Goal: Check status: Check status

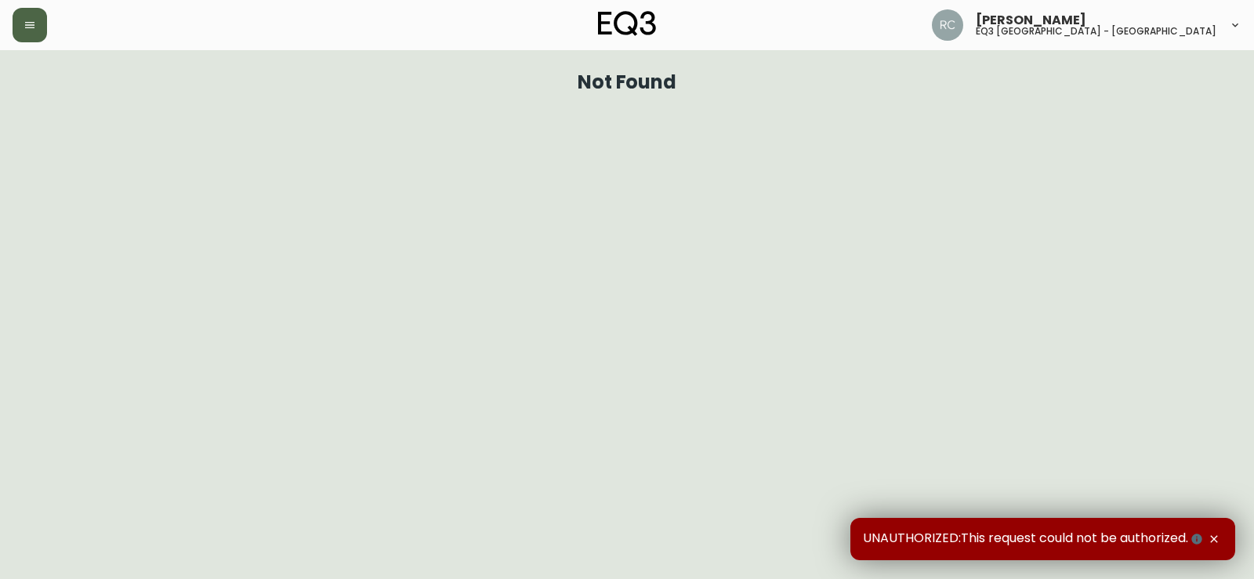
click at [30, 16] on button "button" at bounding box center [30, 25] width 34 height 34
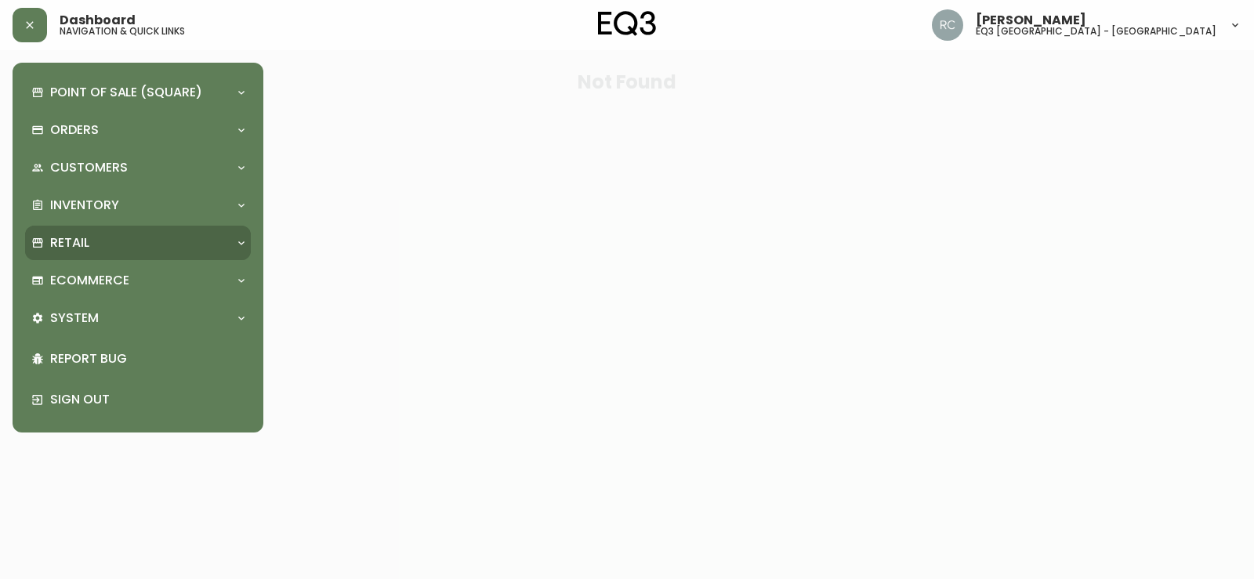
click at [81, 228] on div "Retail" at bounding box center [138, 243] width 226 height 34
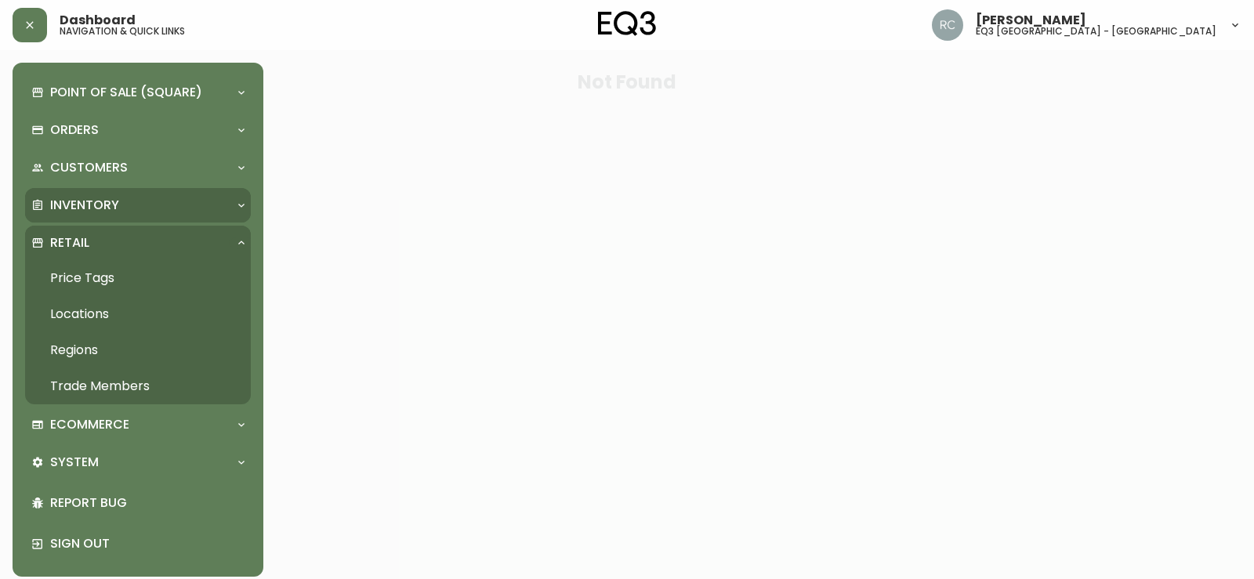
click at [85, 206] on p "Inventory" at bounding box center [84, 205] width 69 height 17
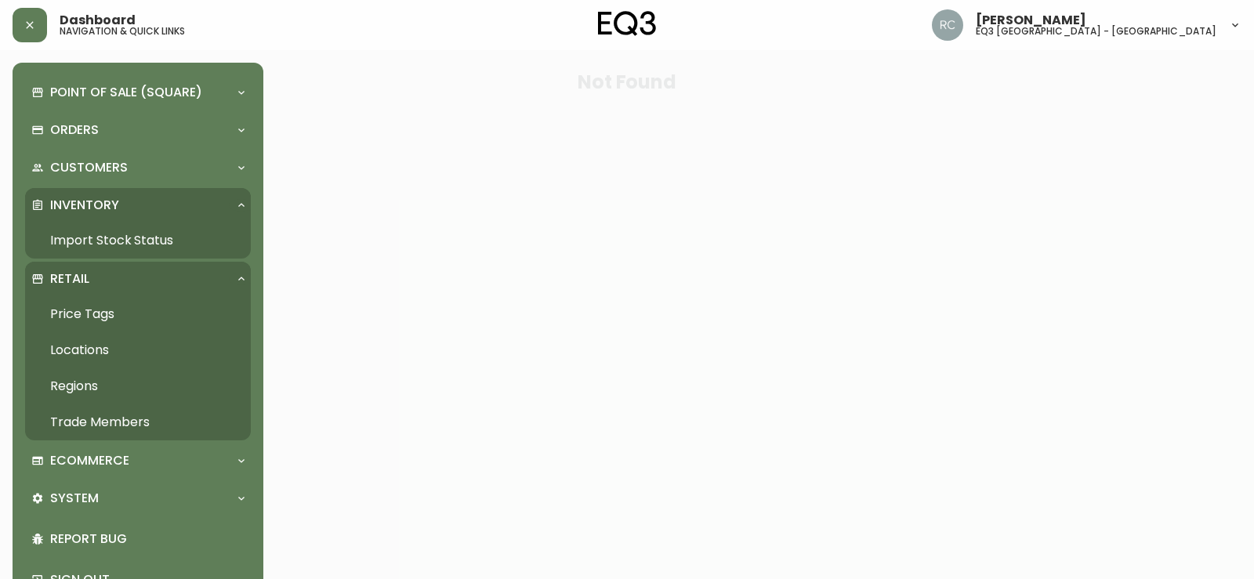
click at [88, 233] on link "Import Stock Status" at bounding box center [138, 241] width 226 height 36
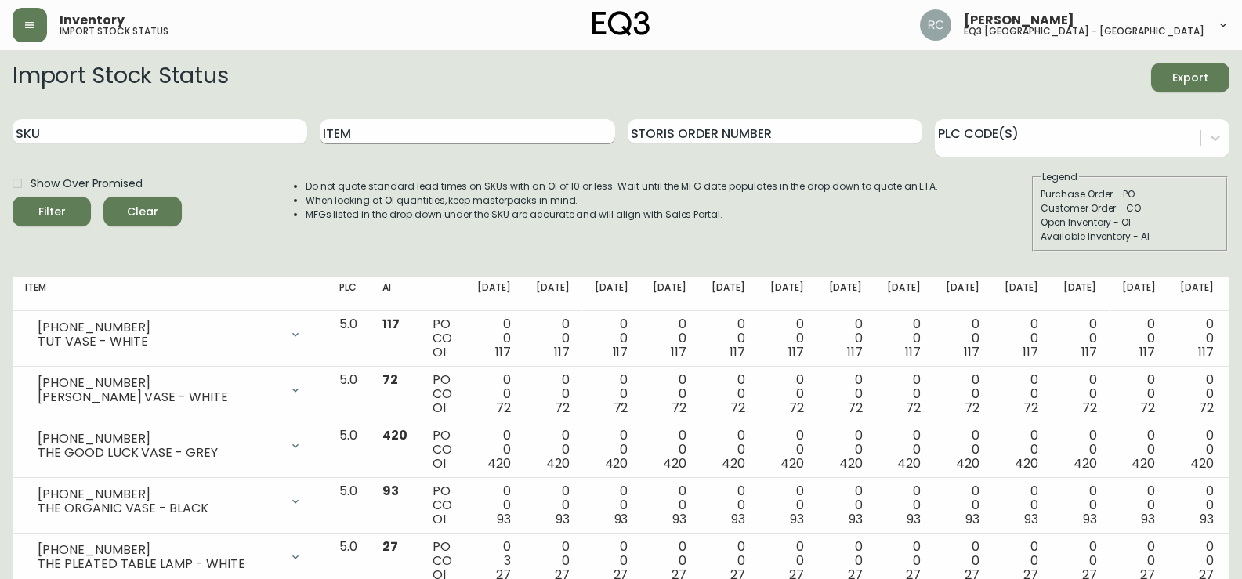
click at [381, 139] on input "Item" at bounding box center [467, 131] width 295 height 25
type input "pebble"
click at [13, 197] on button "Filter" at bounding box center [52, 212] width 78 height 30
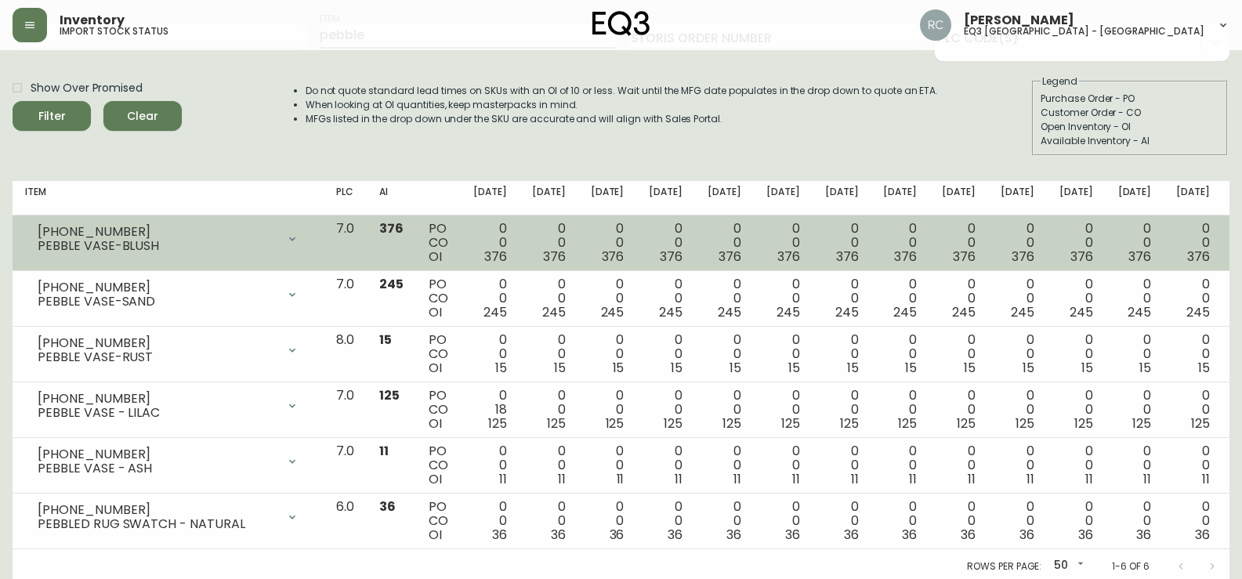
scroll to position [100, 0]
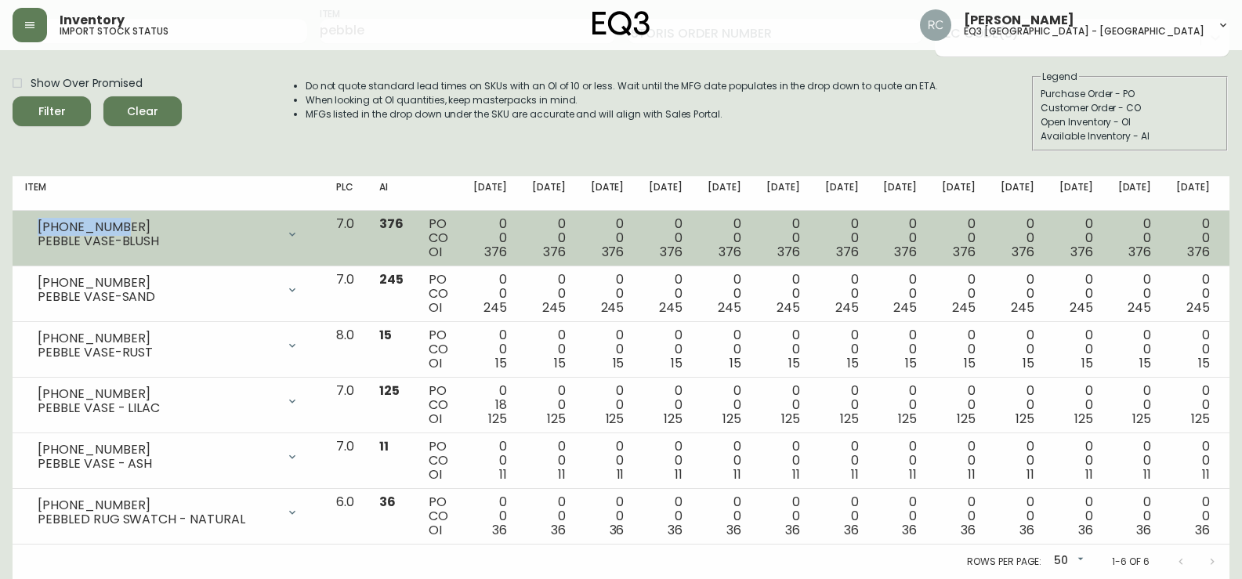
drag, startPoint x: 127, startPoint y: 223, endPoint x: 34, endPoint y: 223, distance: 93.3
click at [34, 223] on div "[PHONE_NUMBER] PEBBLE VASE-BLUSH" at bounding box center [168, 234] width 286 height 34
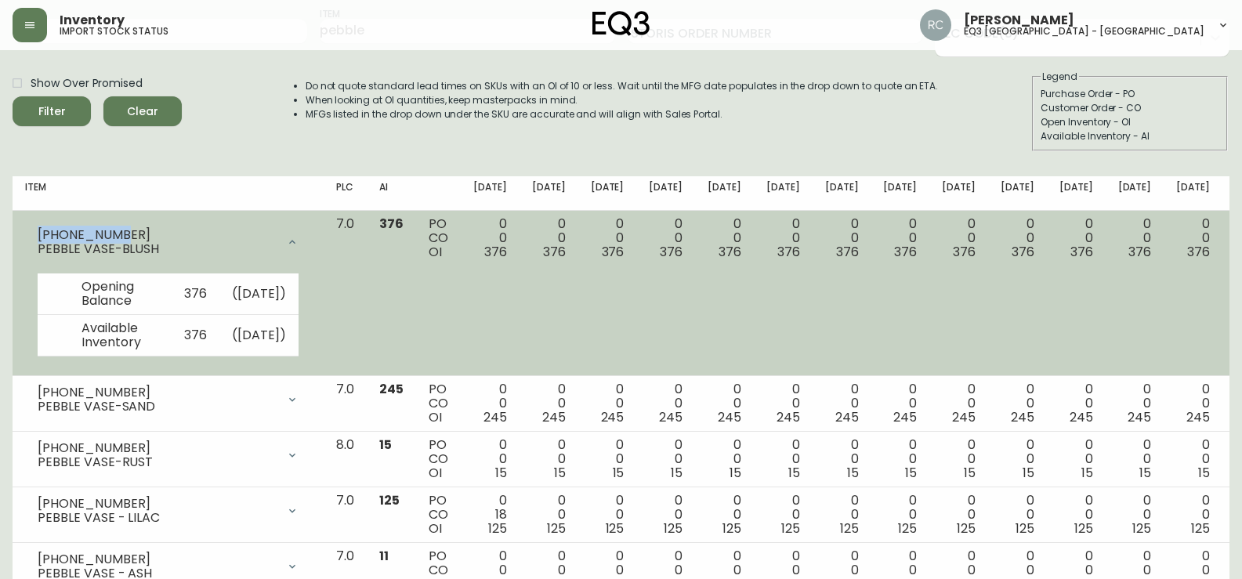
copy div "[PHONE_NUMBER]"
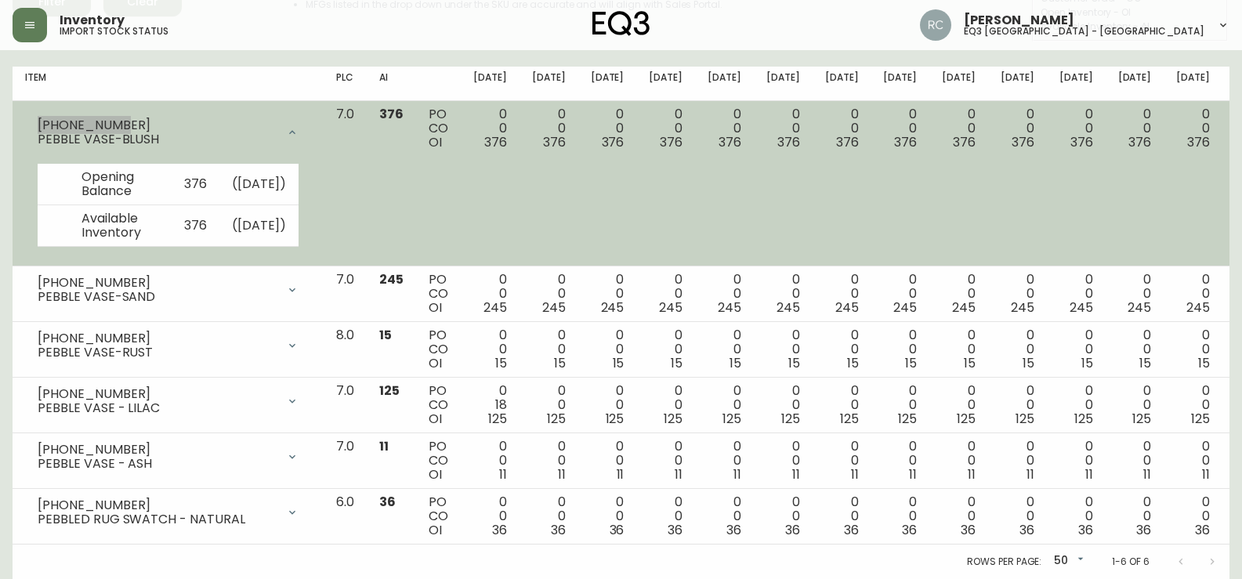
scroll to position [238, 0]
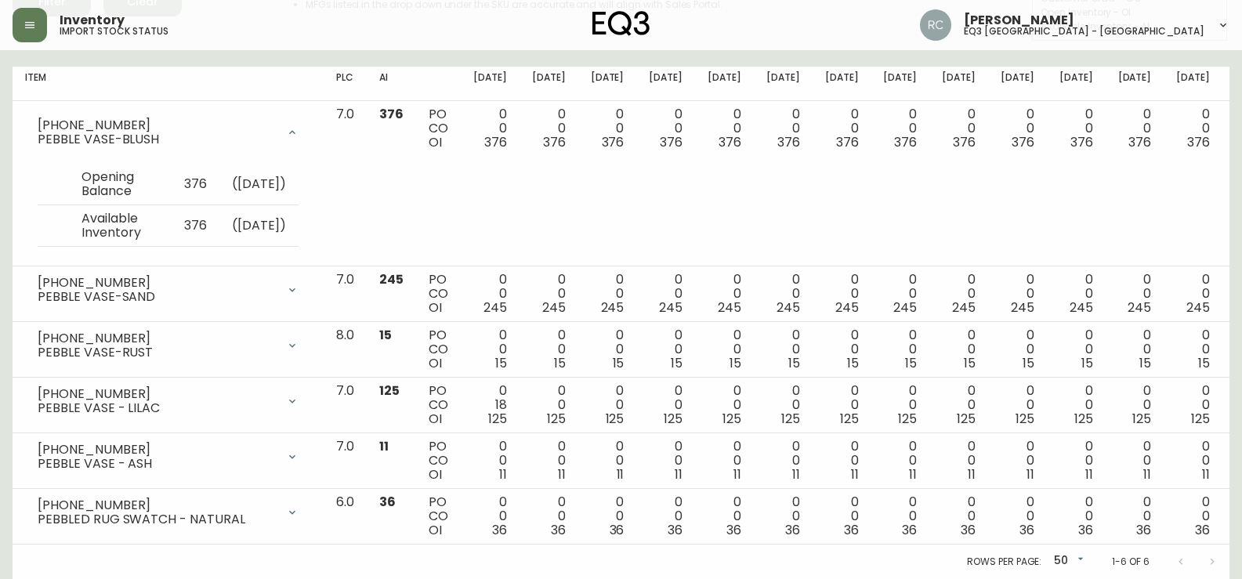
click at [5, 173] on main "Import Stock Status Export SKU Item pebble Storis Order Number PLC Code(s) Show…" at bounding box center [621, 209] width 1242 height 739
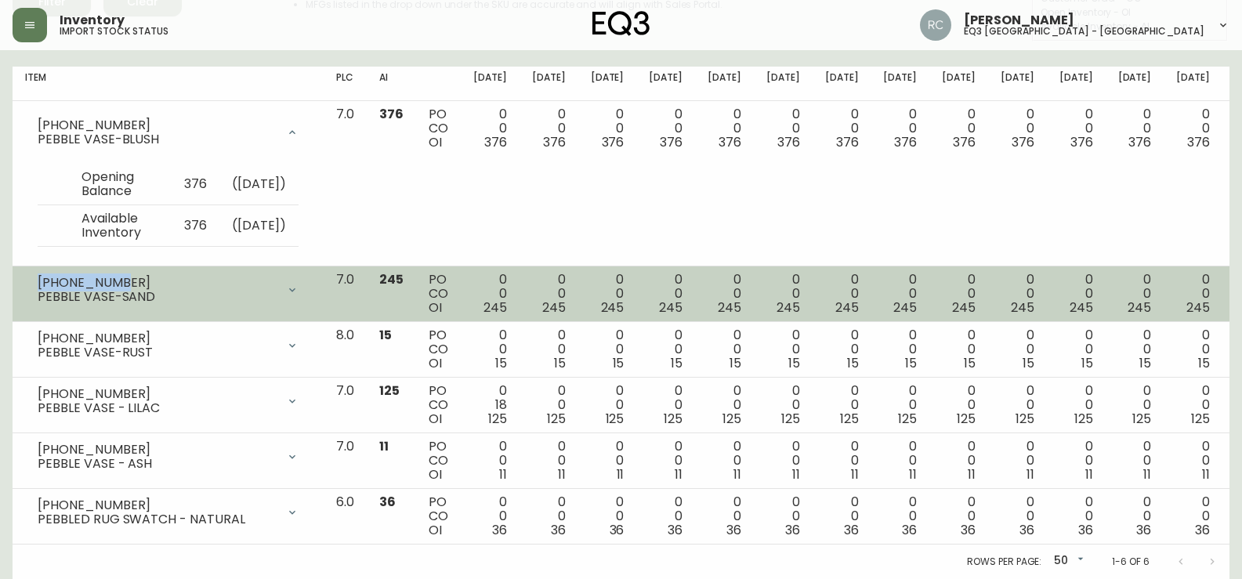
drag, startPoint x: 120, startPoint y: 277, endPoint x: 18, endPoint y: 279, distance: 101.9
click at [18, 279] on td "[PHONE_NUMBER] PEBBLE VASE-SAND Opening Balance 245 ( [DATE] ) Available Invent…" at bounding box center [168, 294] width 311 height 56
copy div "[PHONE_NUMBER]"
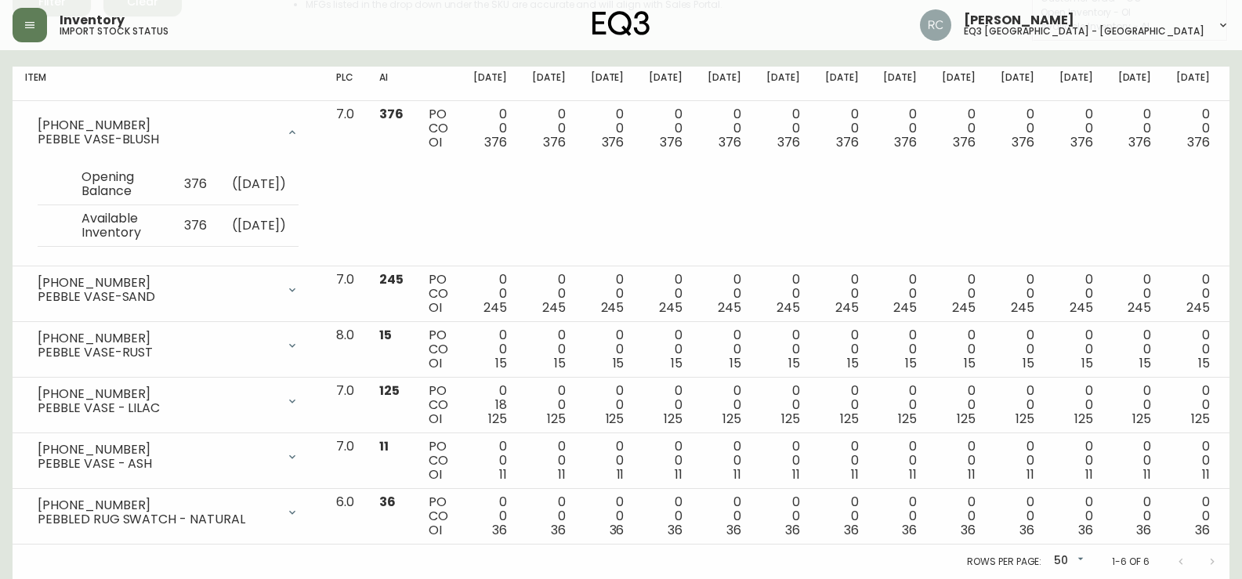
click at [0, 387] on main "Import Stock Status Export SKU Item pebble Storis Order Number PLC Code(s) Show…" at bounding box center [621, 209] width 1242 height 739
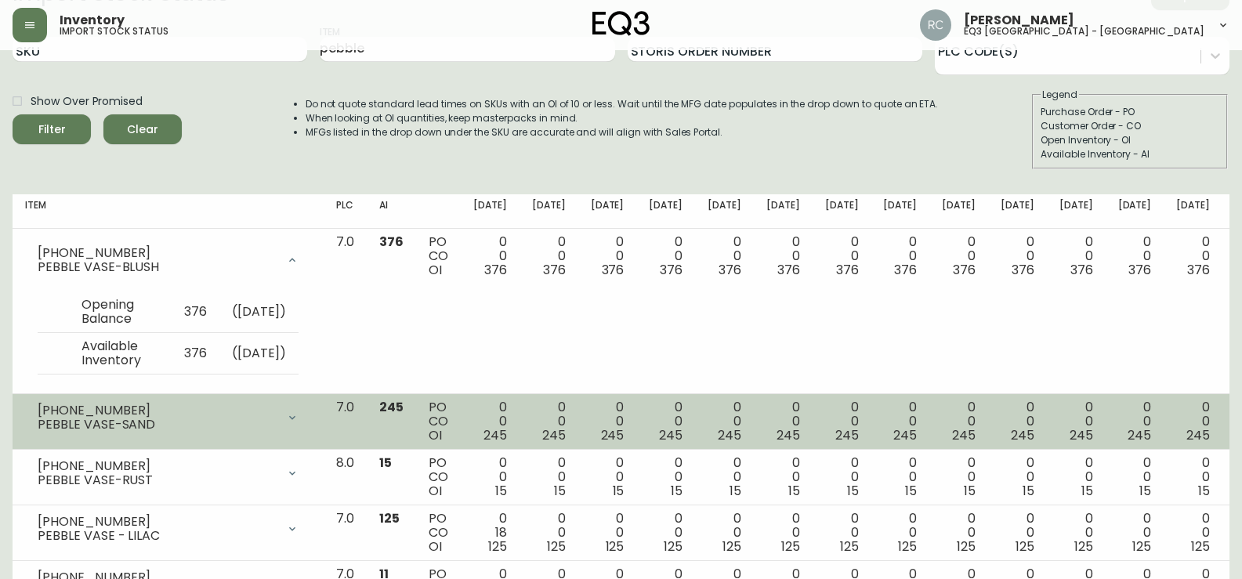
scroll to position [82, 0]
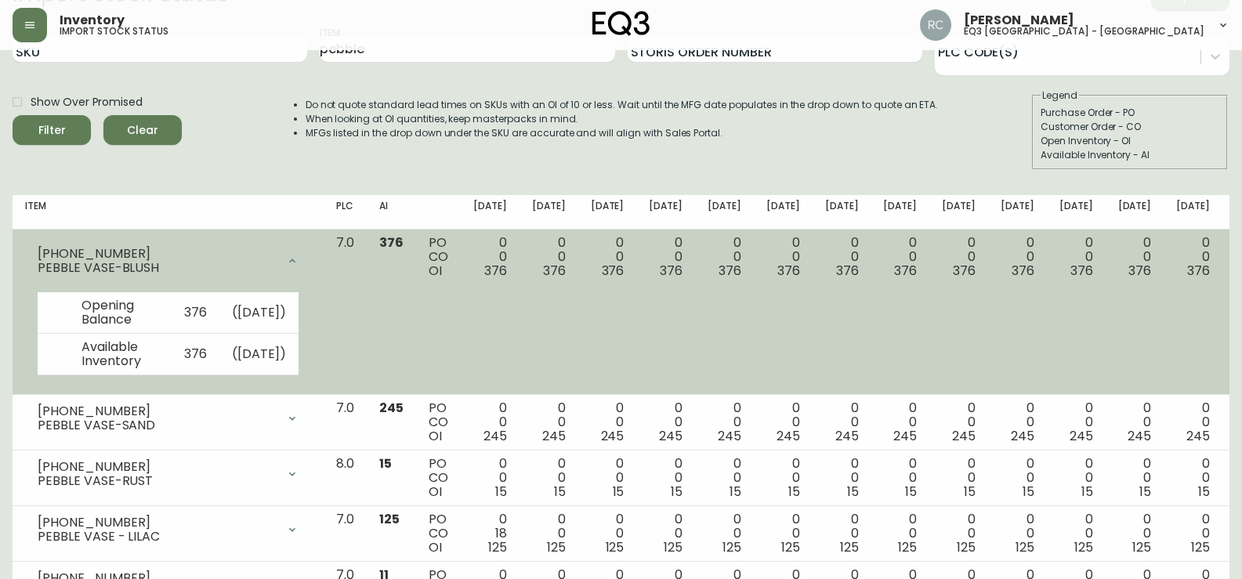
click at [89, 252] on div "[PHONE_NUMBER]" at bounding box center [157, 254] width 239 height 14
click at [91, 248] on div "[PHONE_NUMBER]" at bounding box center [157, 254] width 239 height 14
click at [85, 248] on div "[PHONE_NUMBER]" at bounding box center [157, 254] width 239 height 14
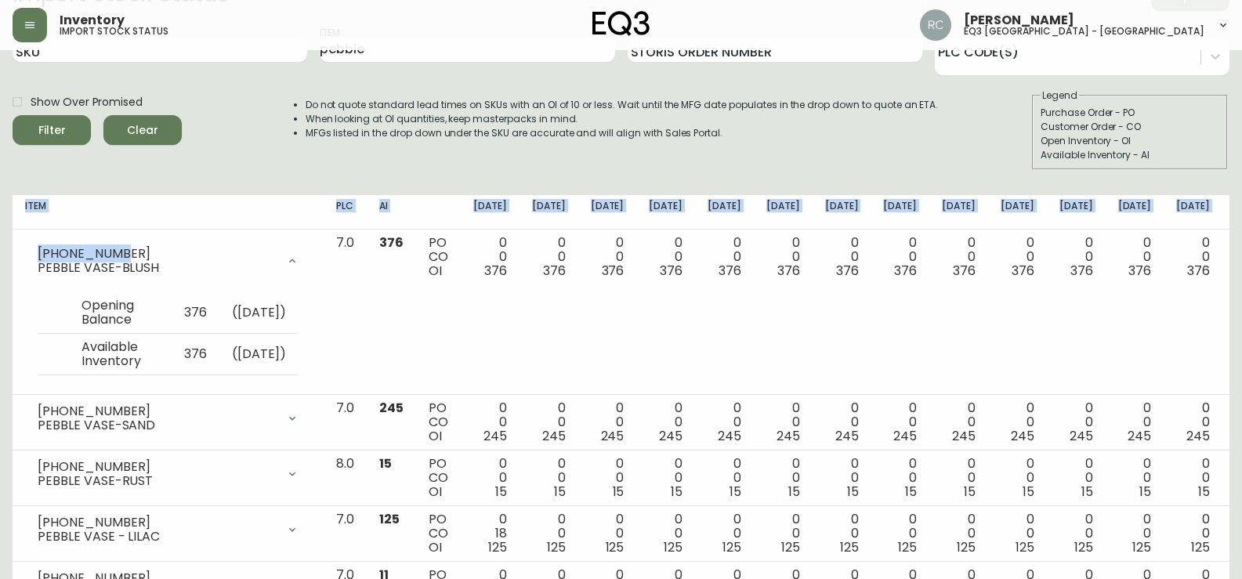
drag, startPoint x: 83, startPoint y: 247, endPoint x: 2, endPoint y: 258, distance: 82.2
click at [2, 258] on main "Import Stock Status Export SKU Item pebble Storis Order Number PLC Code(s) Show…" at bounding box center [621, 338] width 1242 height 739
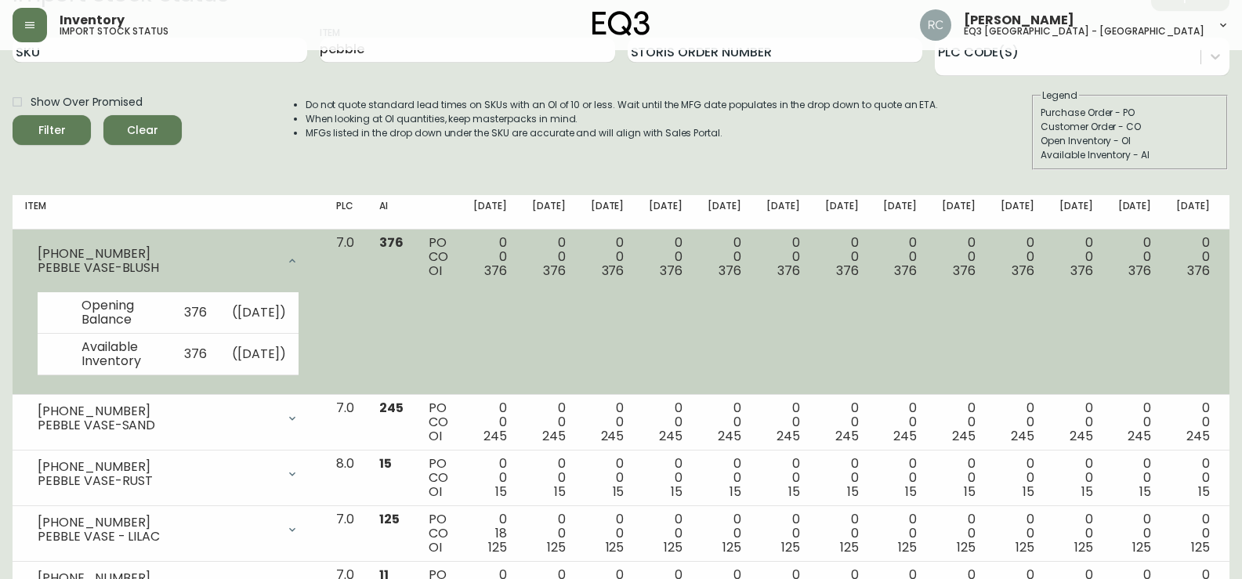
drag, startPoint x: 182, startPoint y: 265, endPoint x: 147, endPoint y: 259, distance: 35.0
click at [157, 263] on div "PEBBLE VASE-BLUSH" at bounding box center [157, 268] width 239 height 14
drag, startPoint x: 123, startPoint y: 250, endPoint x: 27, endPoint y: 261, distance: 97.0
click at [27, 261] on div "[PHONE_NUMBER] PEBBLE VASE-BLUSH" at bounding box center [168, 261] width 286 height 50
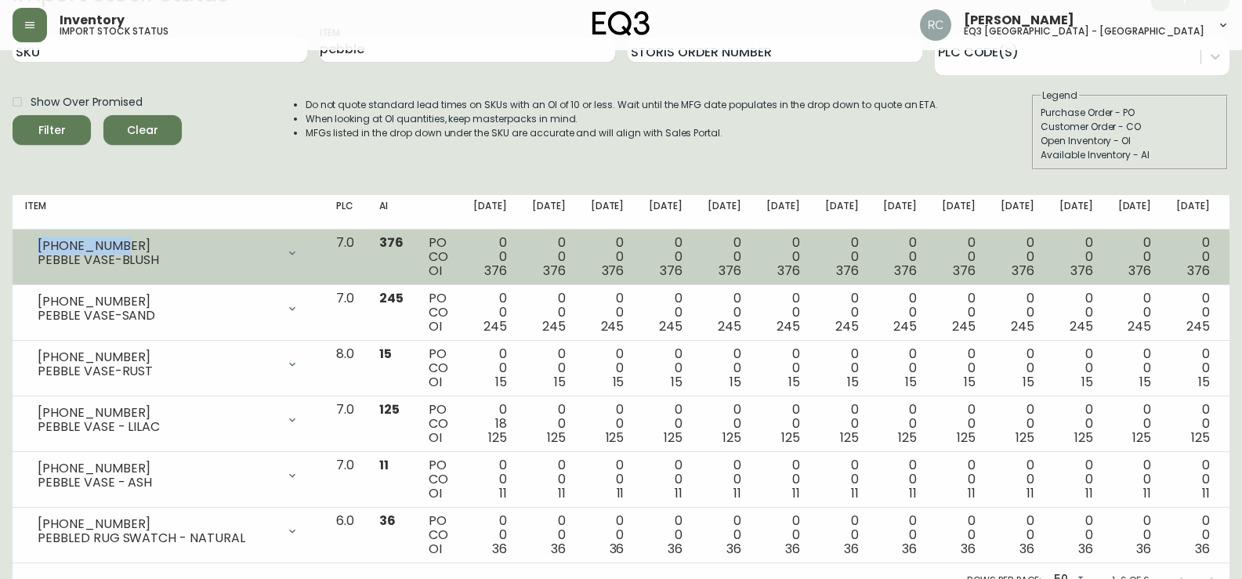
drag, startPoint x: 38, startPoint y: 242, endPoint x: 122, endPoint y: 242, distance: 83.9
click at [122, 242] on div "[PHONE_NUMBER]" at bounding box center [157, 246] width 239 height 14
copy div "[PHONE_NUMBER]"
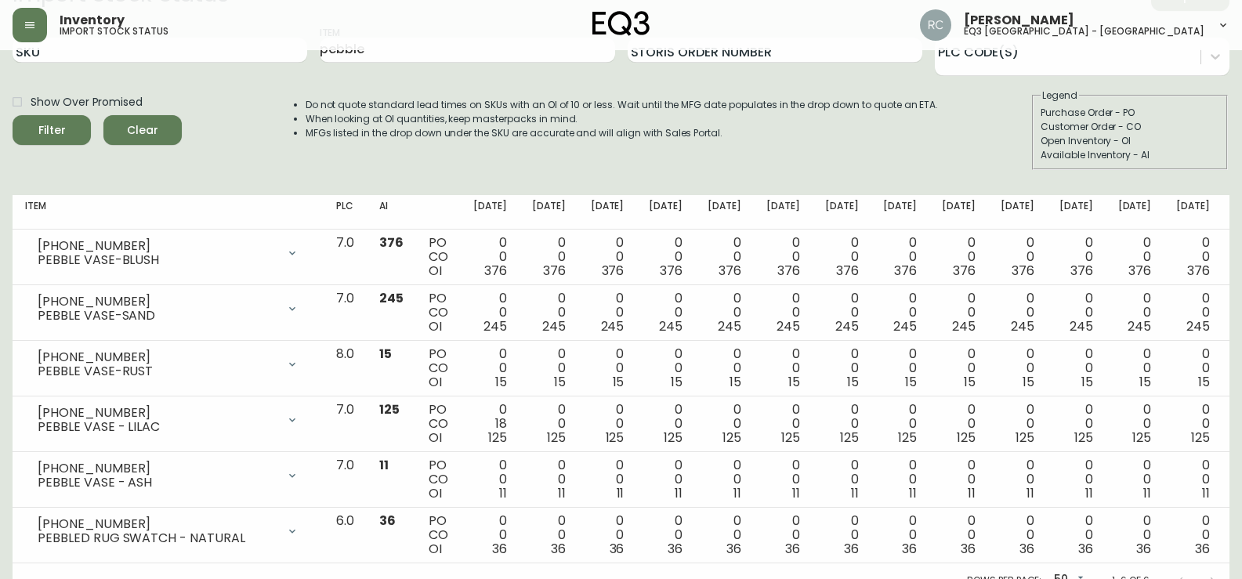
click at [0, 402] on main "Import Stock Status Export SKU Item pebble Storis Order Number PLC Code(s) Show…" at bounding box center [621, 283] width 1242 height 629
